Goal: Navigation & Orientation: Find specific page/section

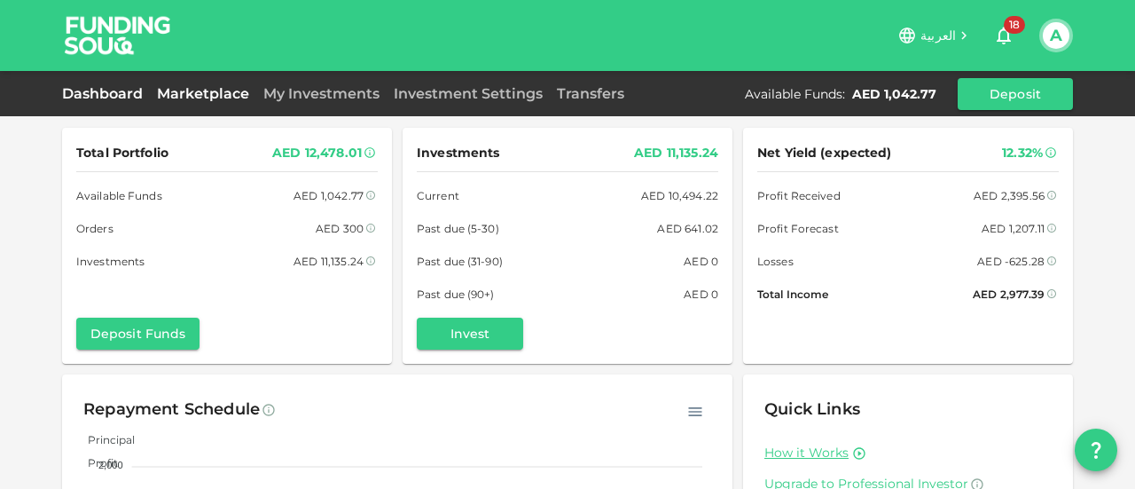
click at [200, 85] on link "Marketplace" at bounding box center [203, 93] width 106 height 17
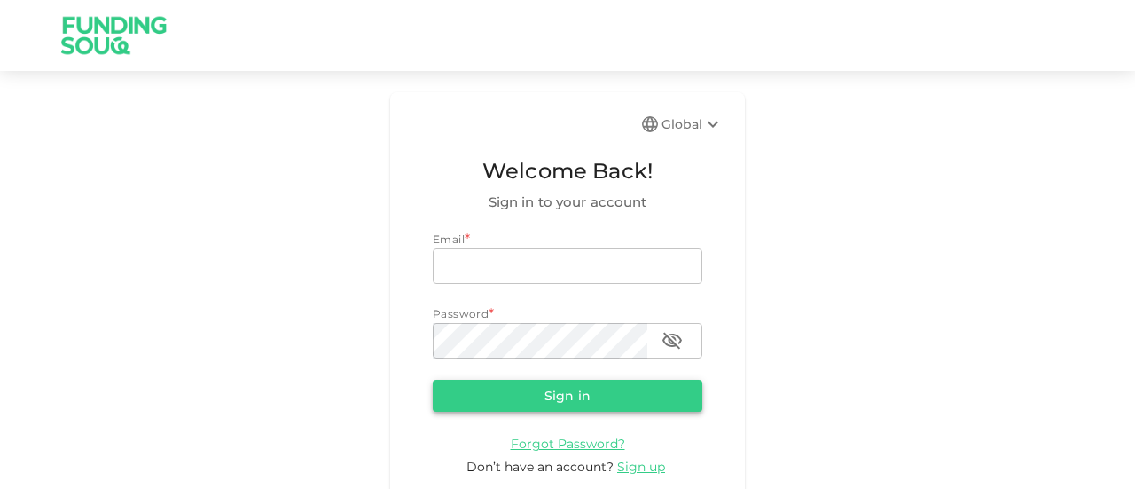
type input "guidahmed@gmail.com"
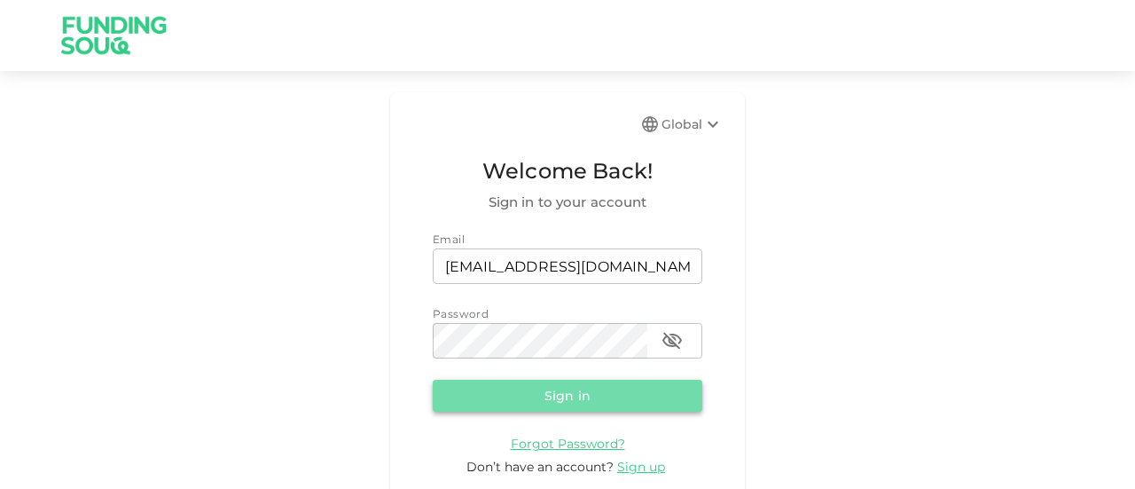
click at [559, 387] on button "Sign in" at bounding box center [568, 396] width 270 height 32
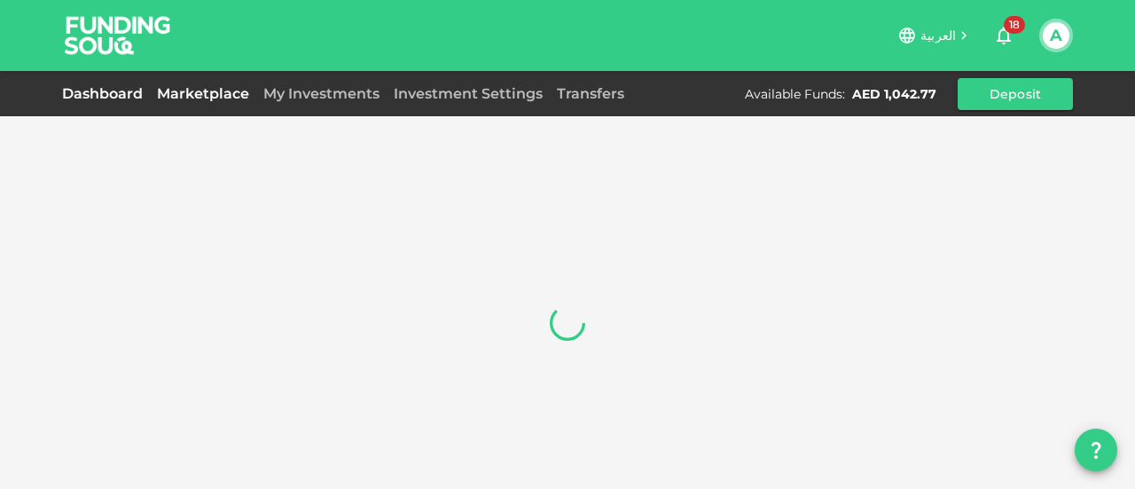
click at [208, 90] on link "Marketplace" at bounding box center [203, 93] width 106 height 17
